Goal: Use online tool/utility: Utilize a website feature to perform a specific function

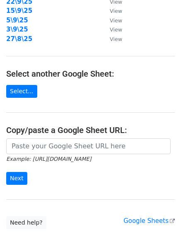
scroll to position [144, 0]
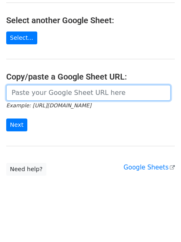
drag, startPoint x: 64, startPoint y: 98, endPoint x: 60, endPoint y: 101, distance: 4.7
click at [64, 98] on input "url" at bounding box center [88, 93] width 164 height 16
paste input "https://docs.google.com/spreadsheets/d/1MQ6NOwKfVmTqlp_bzRiVzs0UIJPrX5ktmtftQ8K…"
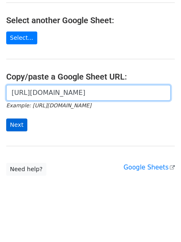
scroll to position [0, 0]
type input "https://docs.google.com/spreadsheets/d/1MQ6NOwKfVmTqlp_bzRiVzs0UIJPrX5ktmtftQ8K…"
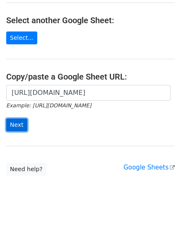
click at [24, 123] on input "Next" at bounding box center [16, 124] width 21 height 13
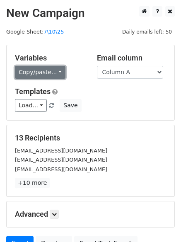
click at [39, 73] on link "Copy/paste..." at bounding box center [40, 72] width 50 height 13
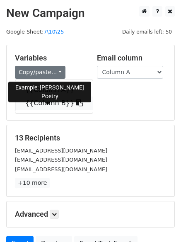
click at [40, 100] on link "{{Column B}}" at bounding box center [53, 102] width 77 height 13
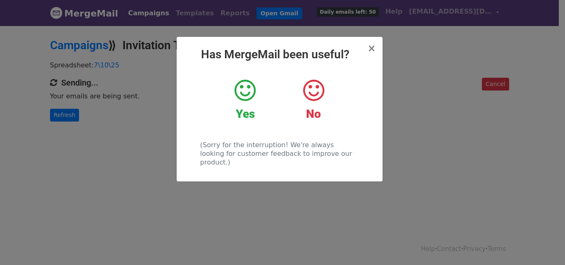
click at [394, 99] on div "× Has MergeMail been useful? Yes No (Sorry for the interruption! We're always l…" at bounding box center [282, 145] width 565 height 240
